Goal: Task Accomplishment & Management: Use online tool/utility

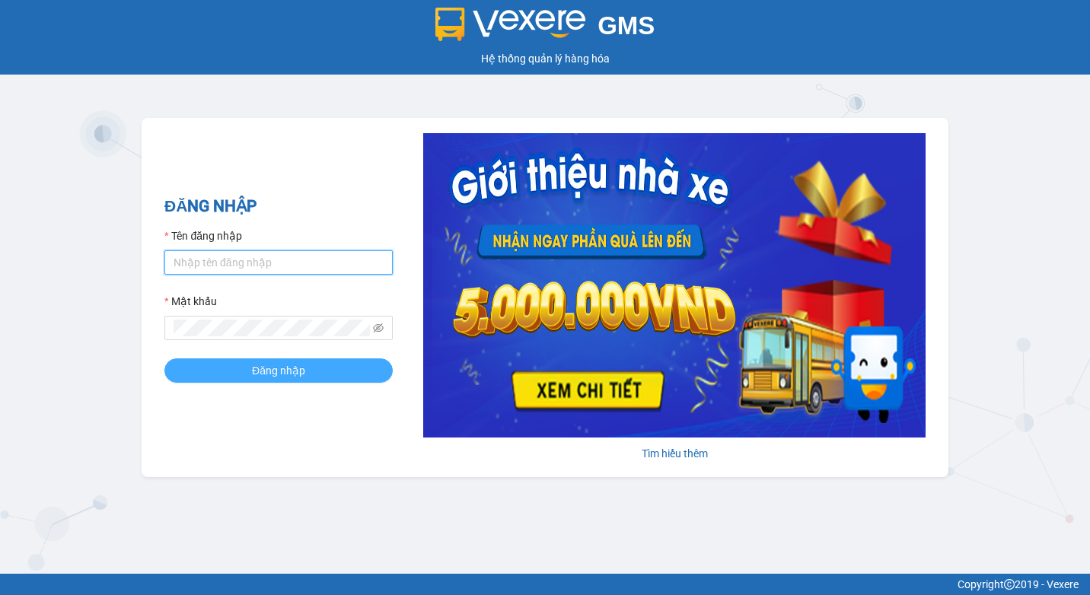
type input "anduongvuong.[GEOGRAPHIC_DATA]"
click at [349, 381] on button "Đăng nhập" at bounding box center [278, 370] width 228 height 24
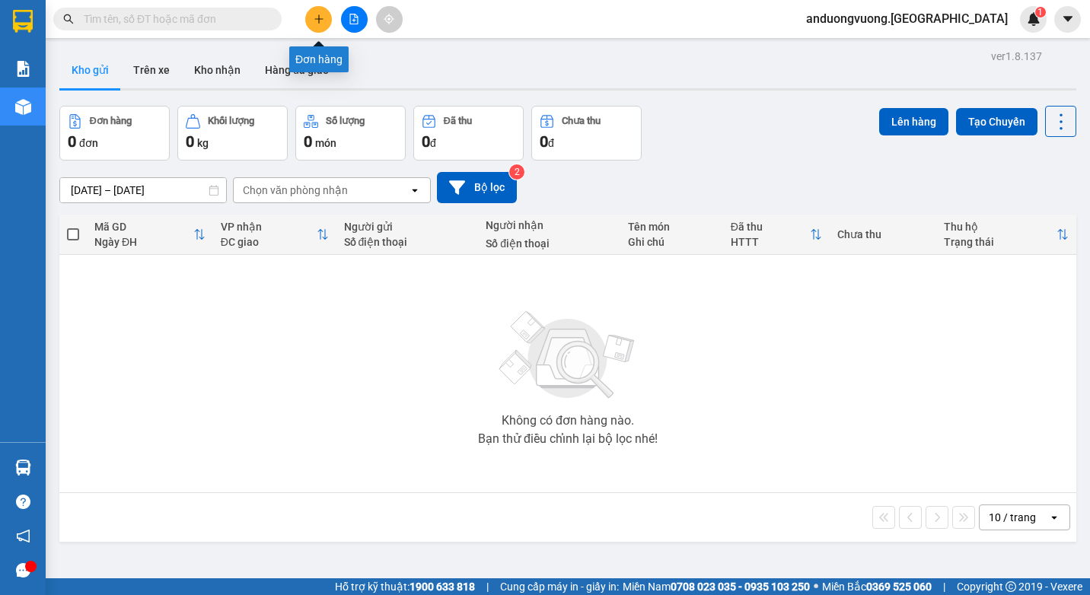
click at [317, 18] on icon "plus" at bounding box center [319, 19] width 11 height 11
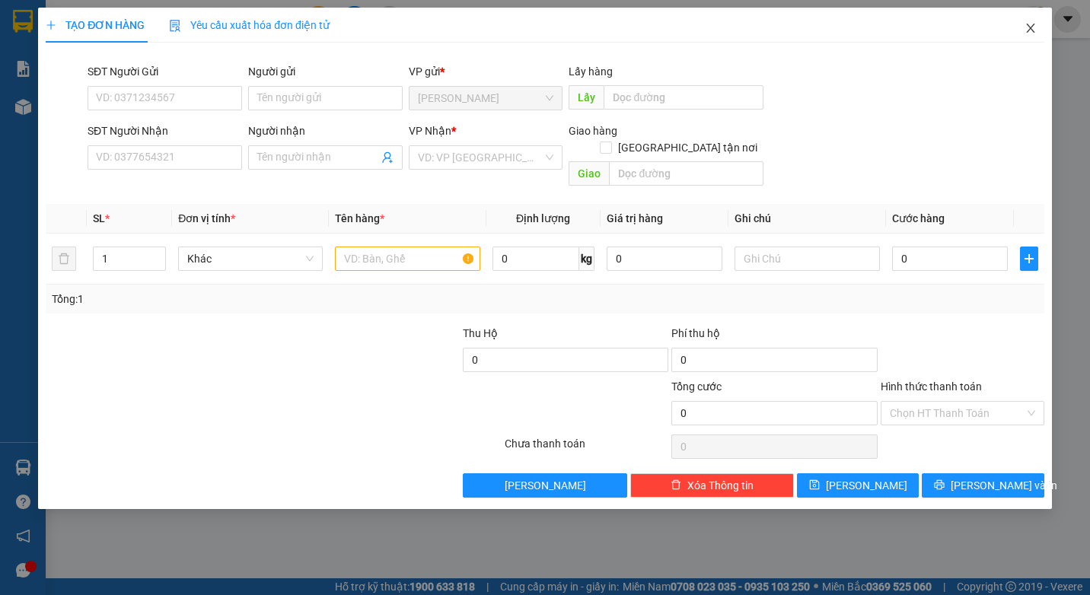
drag, startPoint x: 1043, startPoint y: 24, endPoint x: 990, endPoint y: 23, distance: 53.3
click at [1044, 24] on span "Close" at bounding box center [1030, 29] width 43 height 43
